Goal: Task Accomplishment & Management: Manage account settings

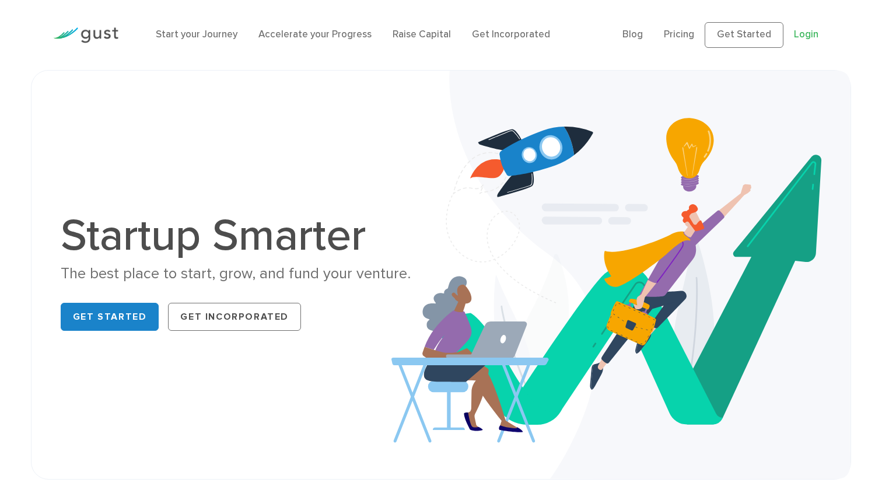
click at [801, 34] on link "Login" at bounding box center [806, 35] width 25 height 12
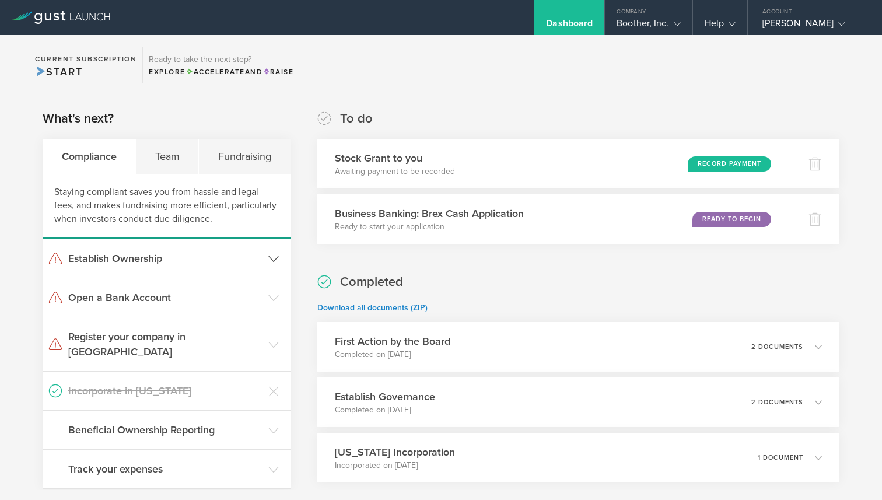
click at [235, 255] on h3 "Establish Ownership" at bounding box center [165, 258] width 194 height 15
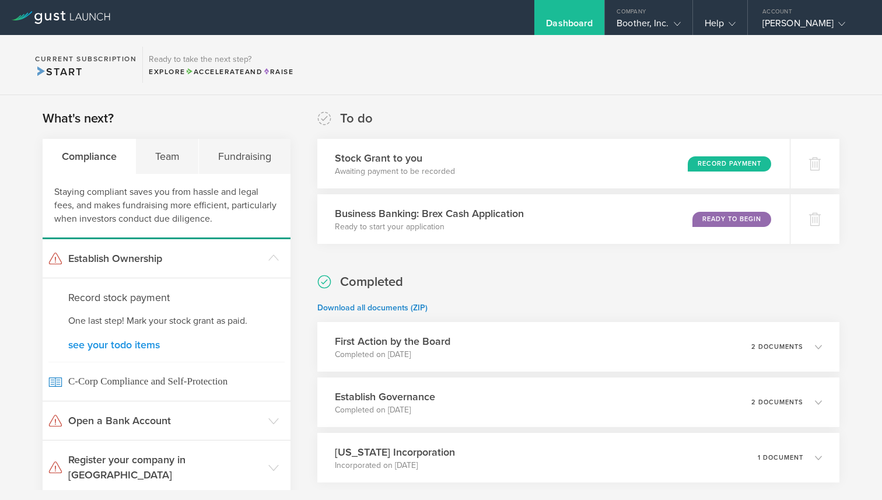
click at [145, 346] on link "see your todo items" at bounding box center [166, 345] width 197 height 11
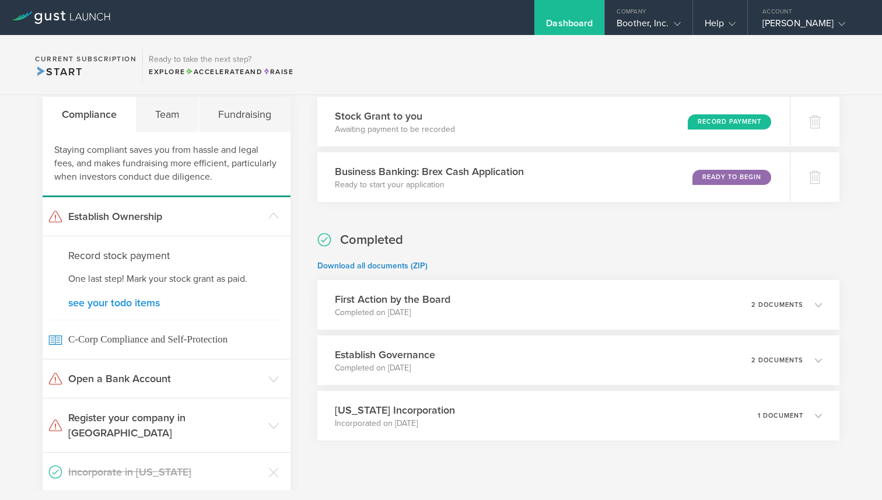
scroll to position [44, 0]
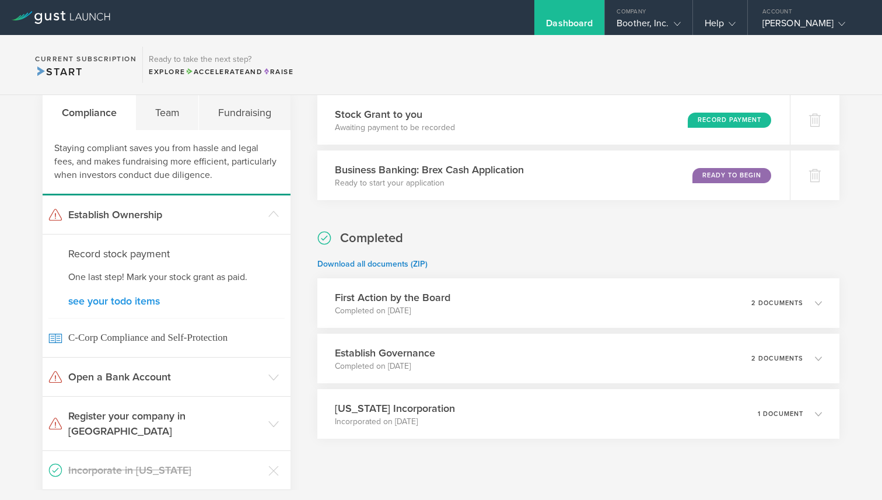
click at [138, 305] on link "see your todo items" at bounding box center [166, 301] width 197 height 11
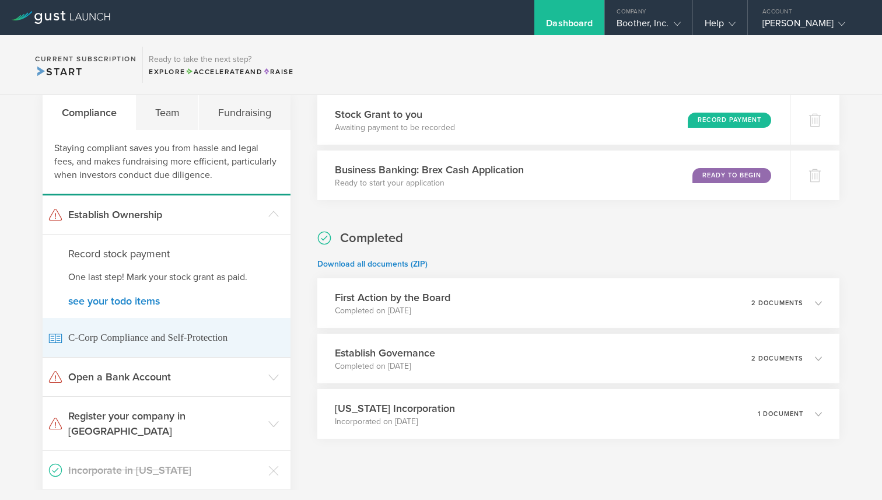
click at [130, 337] on span "C-Corp Compliance and Self-Protection" at bounding box center [166, 337] width 236 height 39
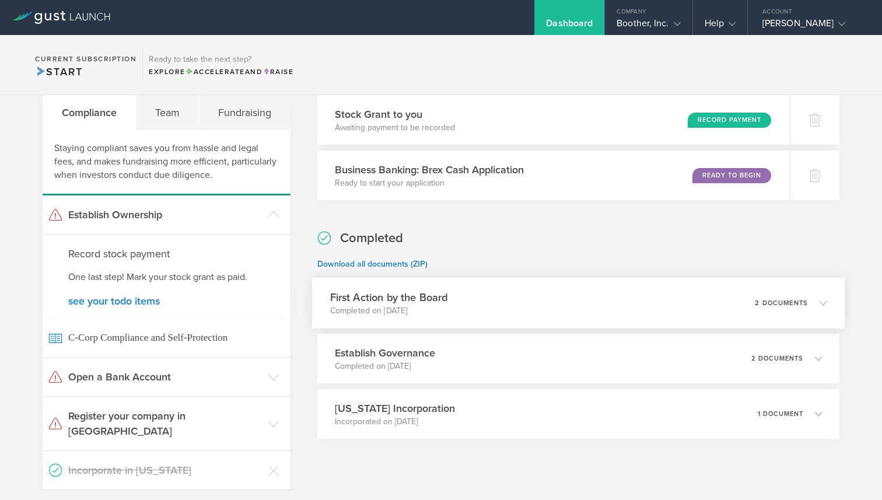
click at [458, 294] on div "First Action by the Board Completed on Sep 8, 2025 2 documents" at bounding box center [578, 303] width 533 height 51
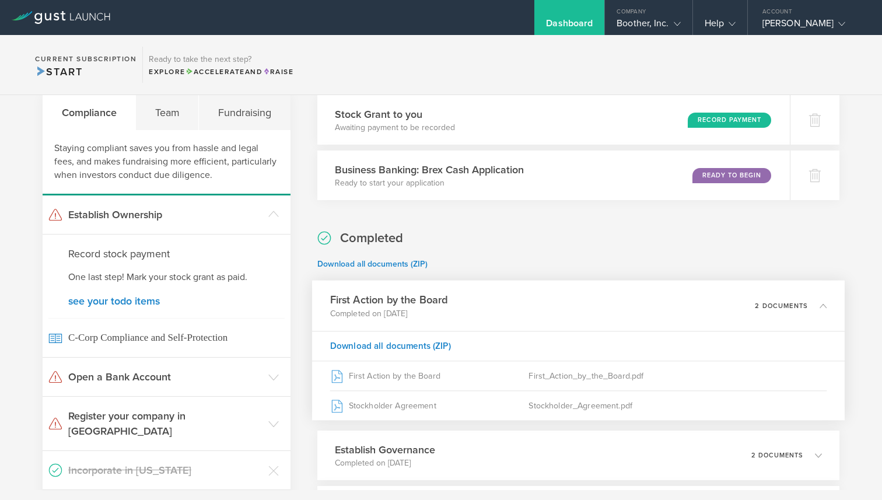
click at [458, 294] on div "First Action by the Board Completed on Sep 8, 2025 2 documents" at bounding box center [578, 306] width 533 height 51
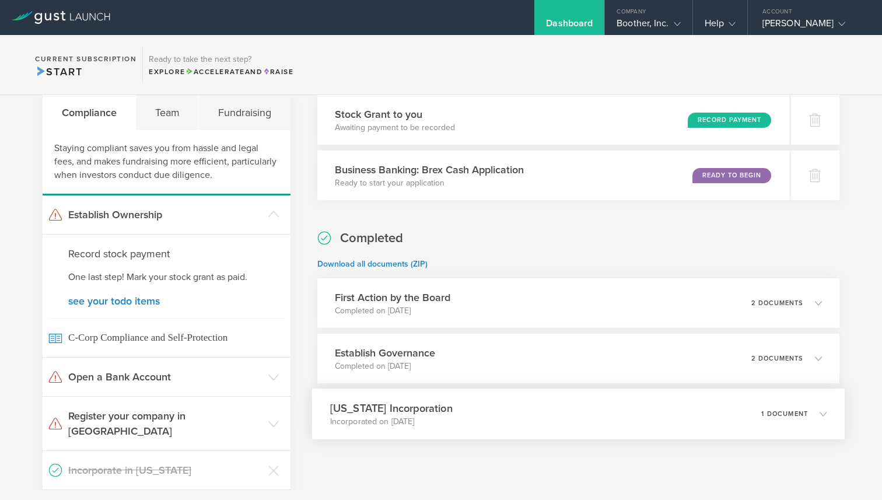
click at [431, 404] on h3 "Delaware Incorporation" at bounding box center [391, 408] width 123 height 16
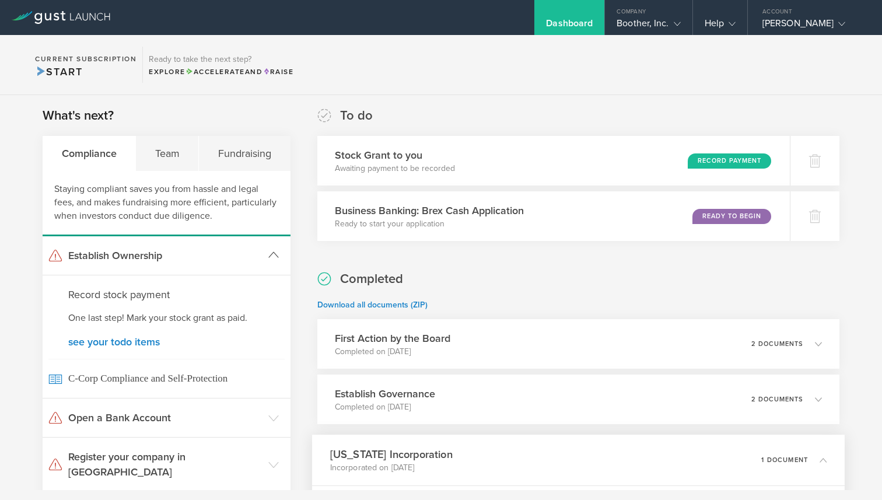
scroll to position [0, 0]
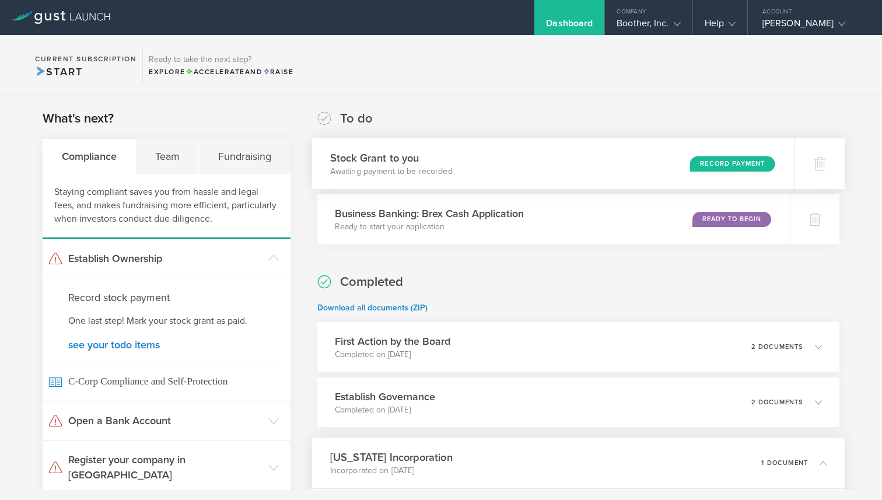
click at [487, 172] on div "Stock Grant to you Awaiting payment to be recorded Record Payment" at bounding box center [553, 163] width 482 height 51
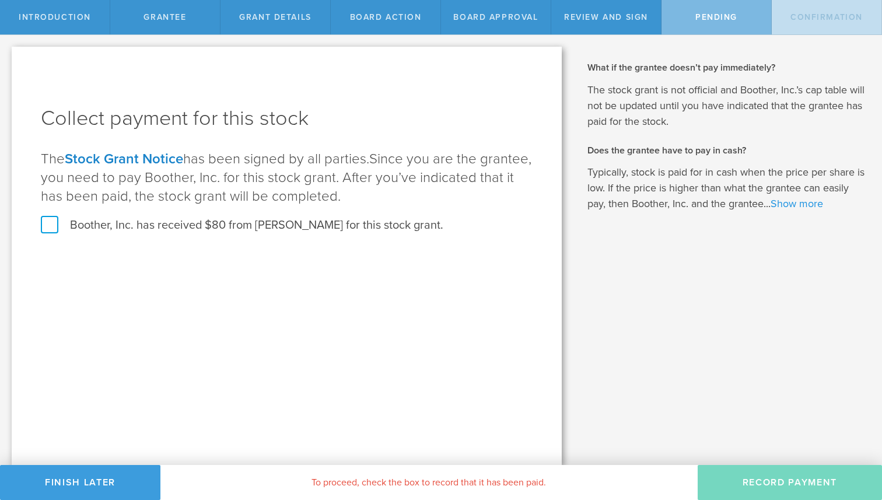
click at [804, 205] on link "Show more" at bounding box center [797, 203] width 53 height 13
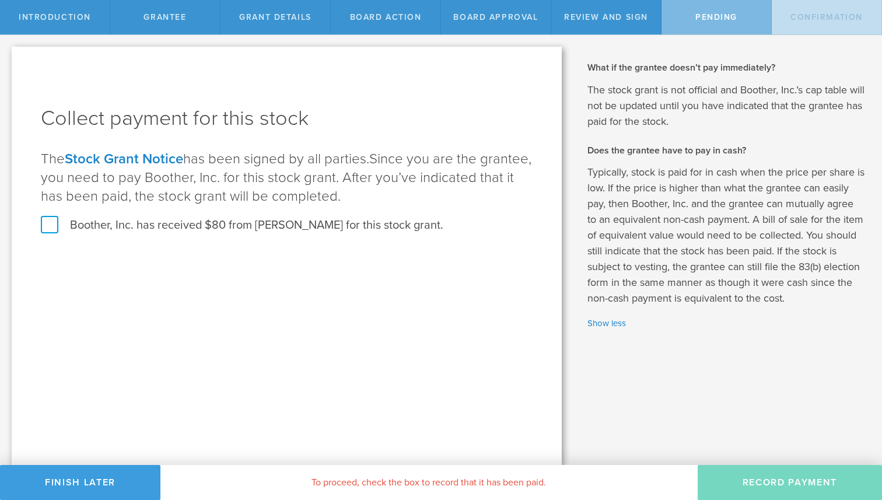
click at [114, 158] on link "Stock Grant Notice" at bounding box center [124, 159] width 118 height 17
click at [49, 221] on label "Boother, Inc. has received $80 from Jonathan Truong for this stock grant." at bounding box center [242, 225] width 403 height 15
click at [0, 0] on input "Boother, Inc. has received $80 from Jonathan Truong for this stock grant." at bounding box center [0, 0] width 0 height 0
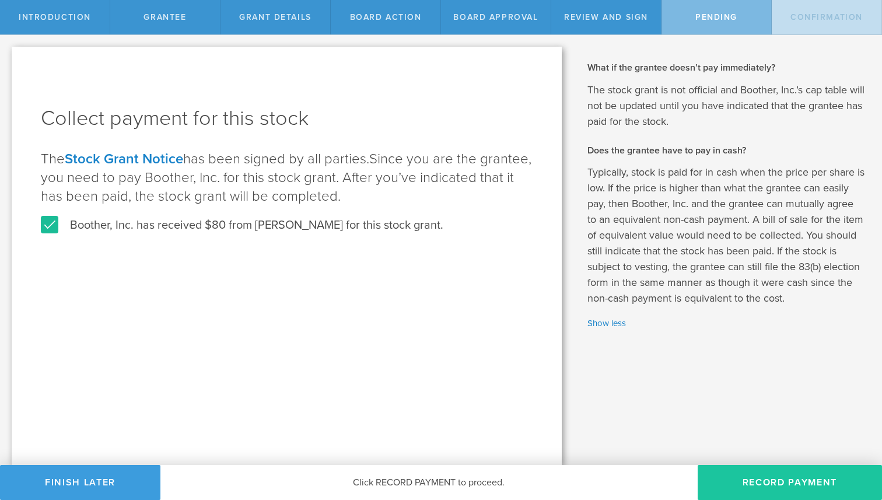
click at [811, 484] on button "Record Payment" at bounding box center [790, 482] width 184 height 35
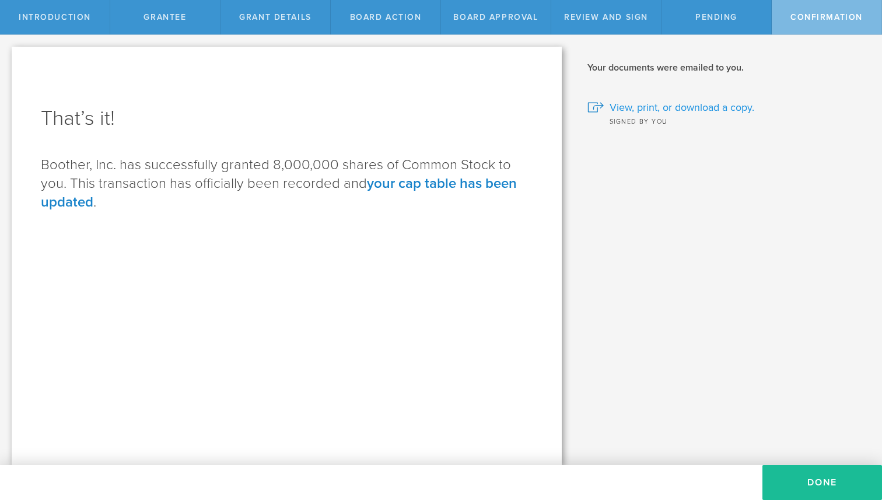
click at [674, 107] on span "View, print, or download a copy." at bounding box center [682, 107] width 145 height 15
click at [807, 469] on button "Done" at bounding box center [822, 482] width 120 height 35
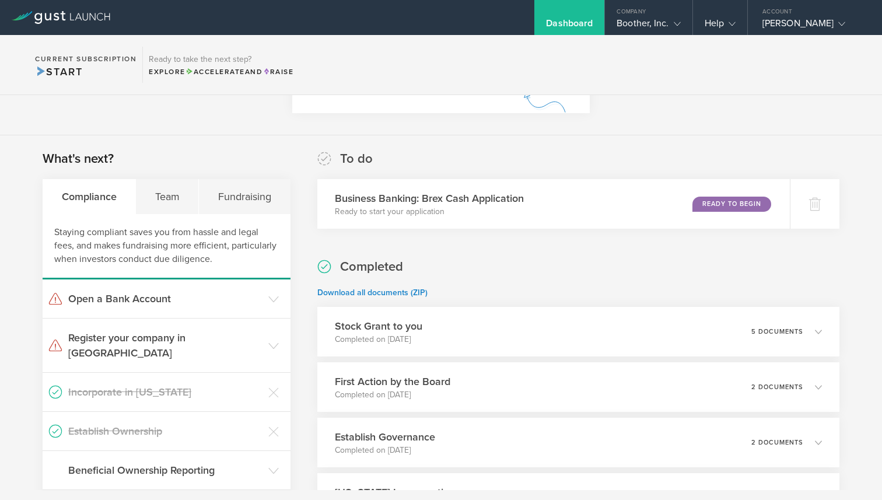
scroll to position [141, 0]
click at [814, 202] on icon at bounding box center [820, 203] width 14 height 14
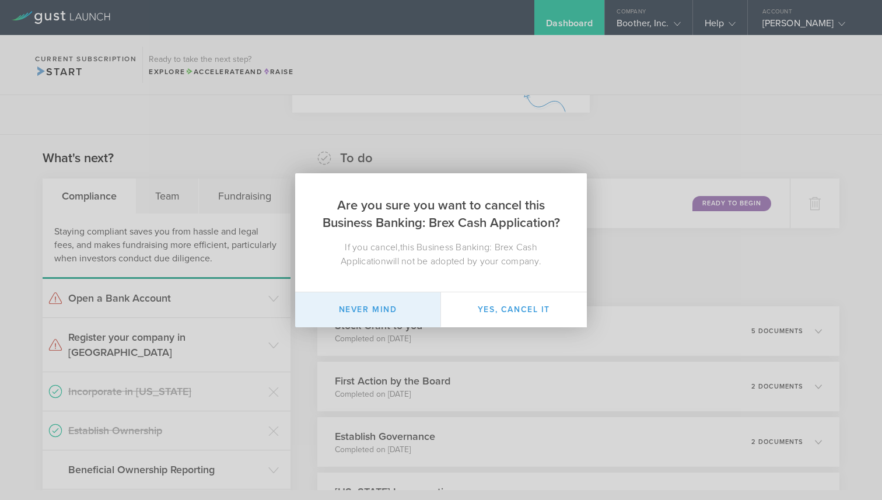
click at [372, 303] on button "Never mind" at bounding box center [368, 309] width 146 height 35
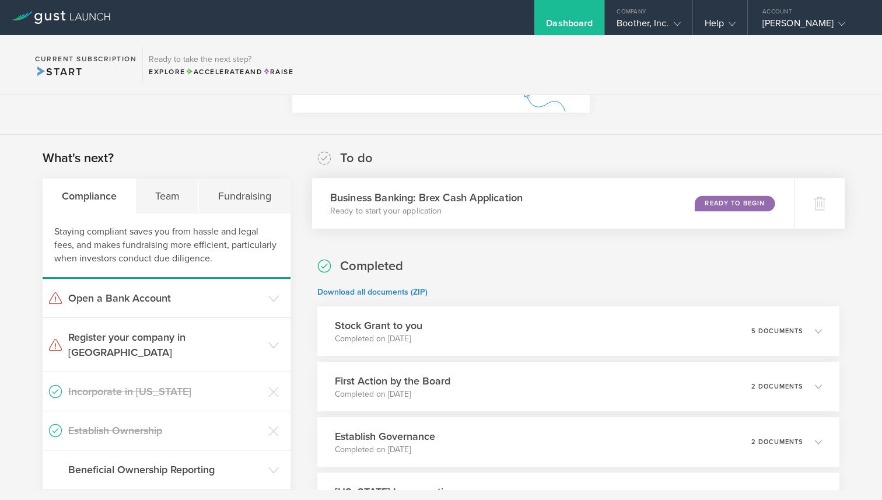
click at [436, 213] on p "Ready to start your application" at bounding box center [426, 211] width 193 height 12
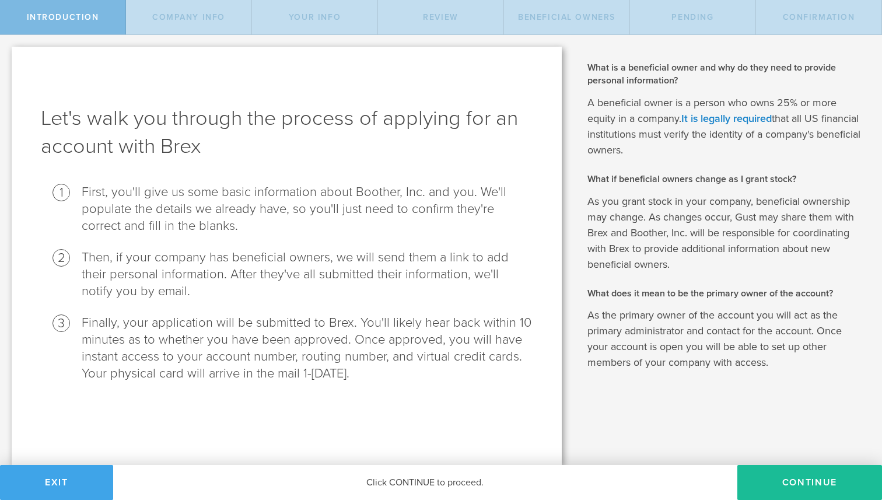
click at [58, 482] on button "Exit" at bounding box center [56, 482] width 113 height 35
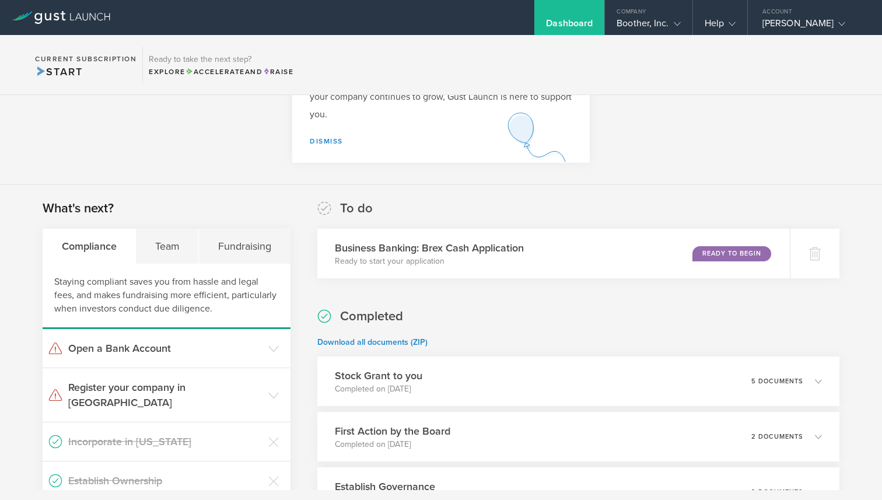
scroll to position [117, 0]
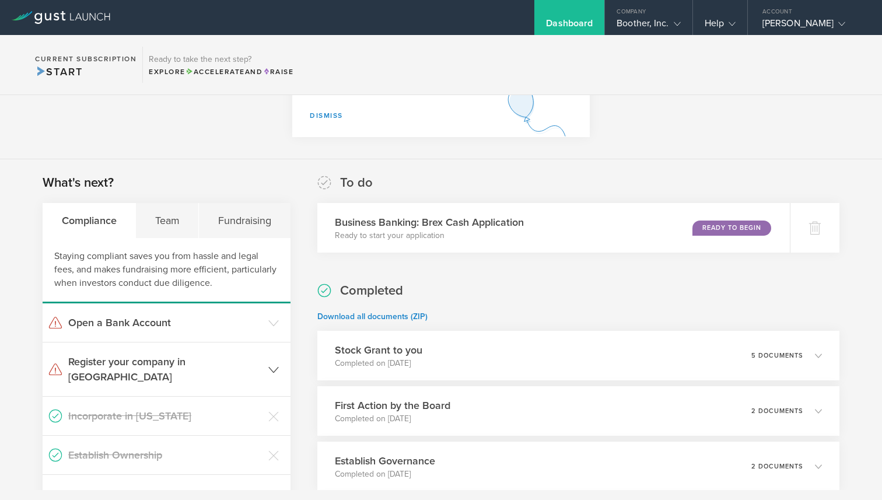
click at [140, 354] on h3 "Register your company in [GEOGRAPHIC_DATA]" at bounding box center [165, 369] width 194 height 30
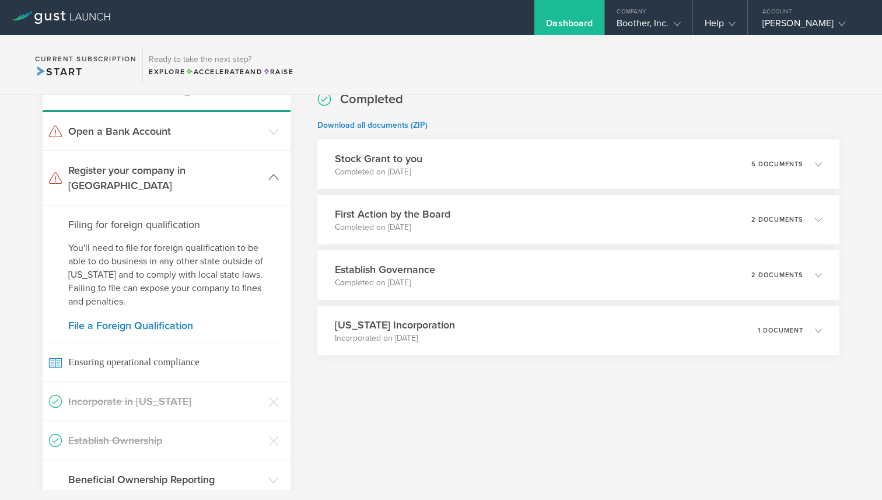
scroll to position [309, 0]
click at [102, 320] on link "File a Foreign Qualification" at bounding box center [166, 325] width 197 height 11
